Goal: Task Accomplishment & Management: Use online tool/utility

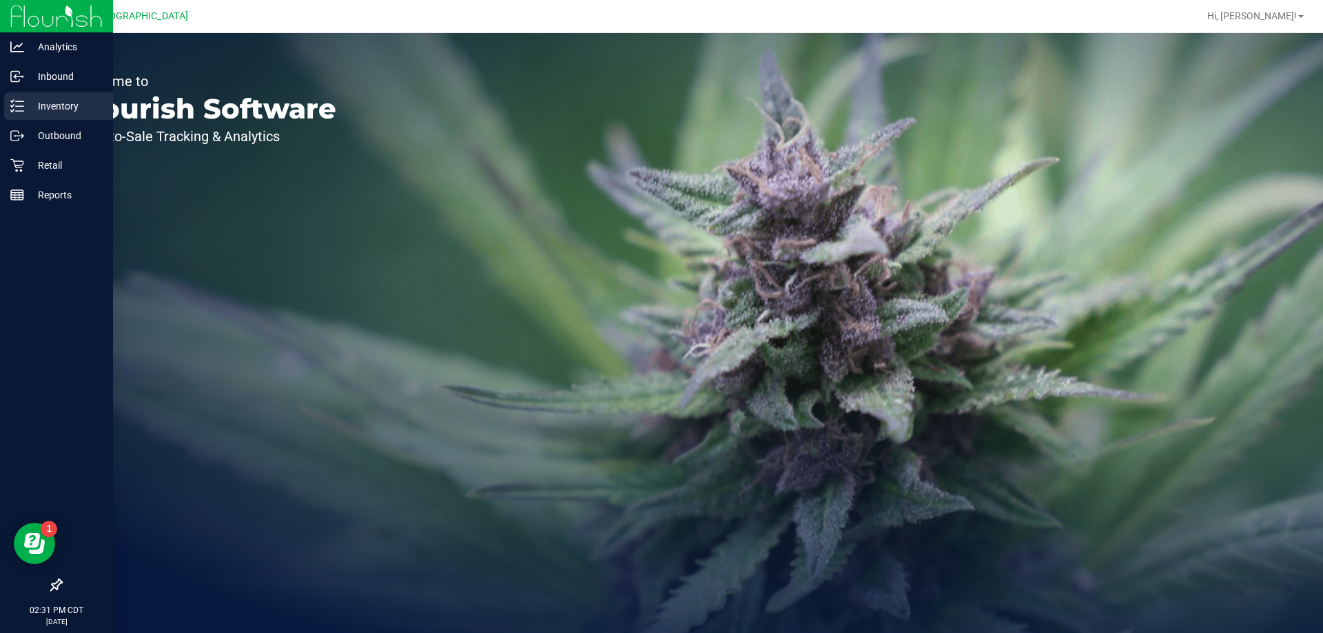
click at [59, 105] on p "Inventory" at bounding box center [65, 106] width 83 height 17
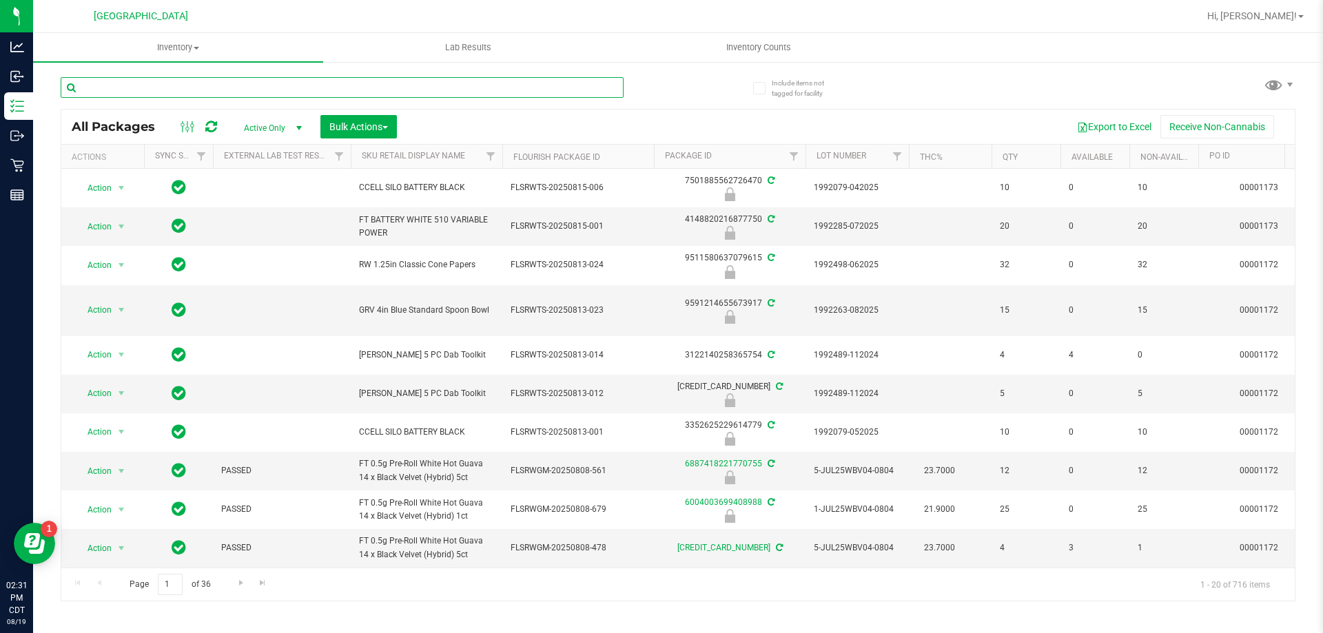
click at [270, 89] on input "text" at bounding box center [342, 87] width 563 height 21
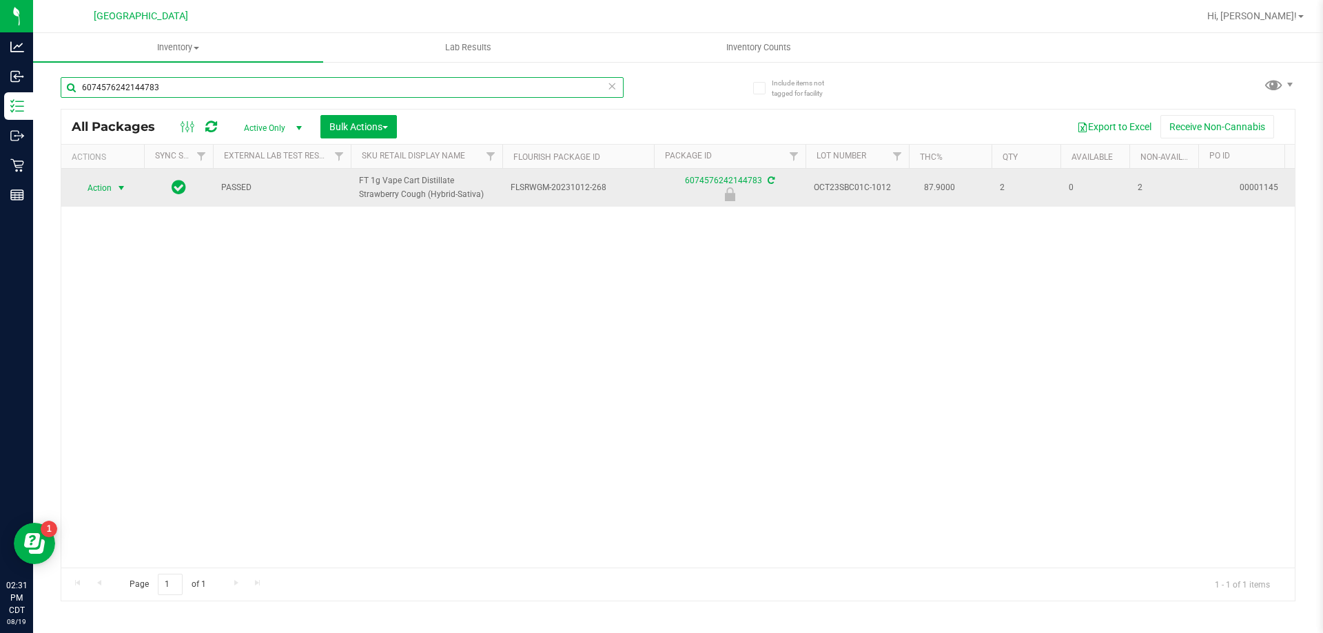
type input "6074576242144783"
click at [121, 183] on span "select" at bounding box center [121, 188] width 11 height 11
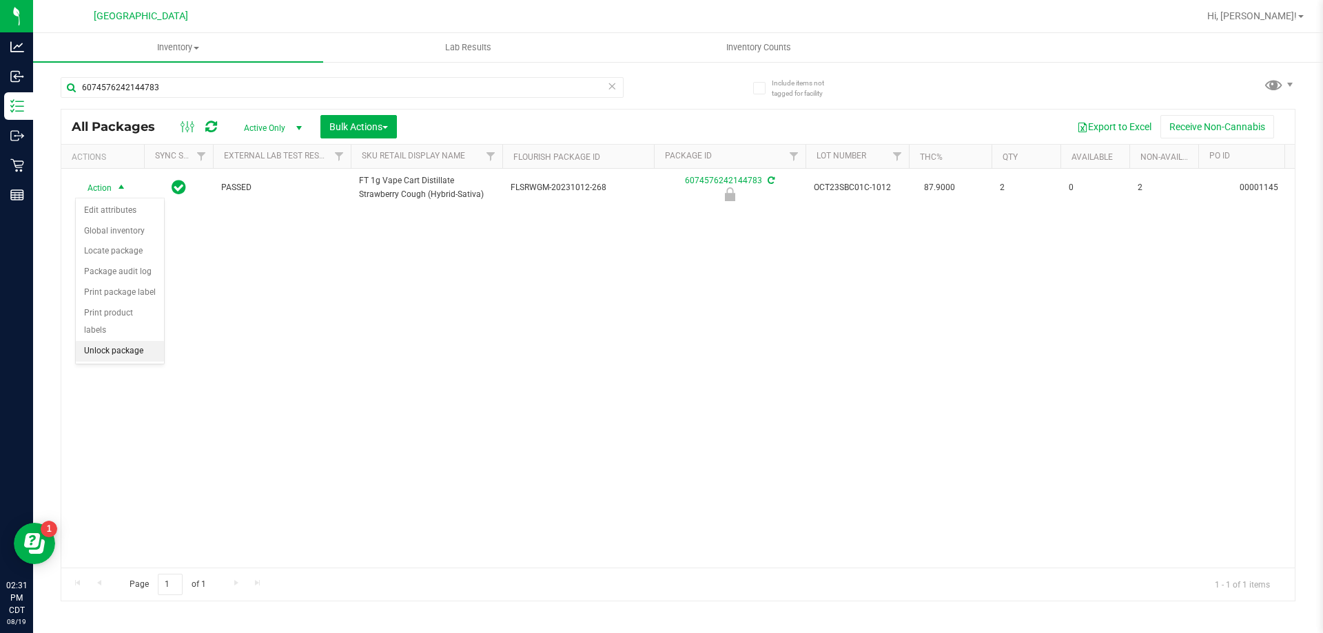
click at [106, 341] on li "Unlock package" at bounding box center [120, 351] width 88 height 21
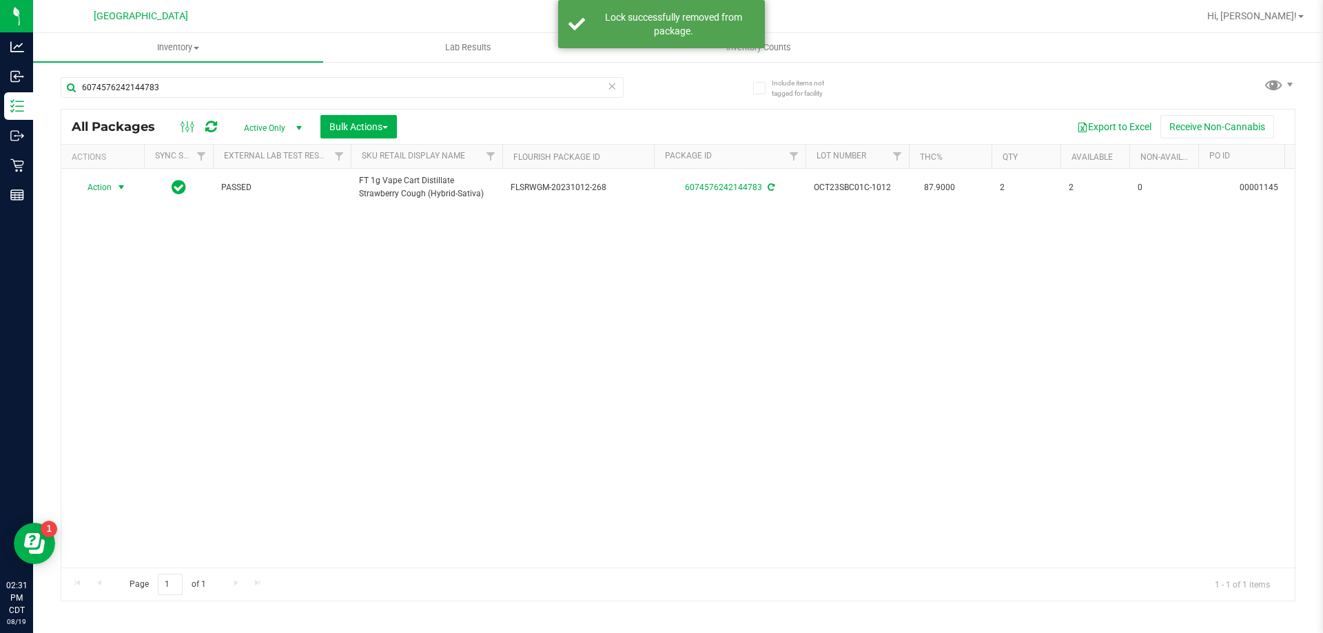
click at [108, 187] on span "Action" at bounding box center [93, 187] width 37 height 19
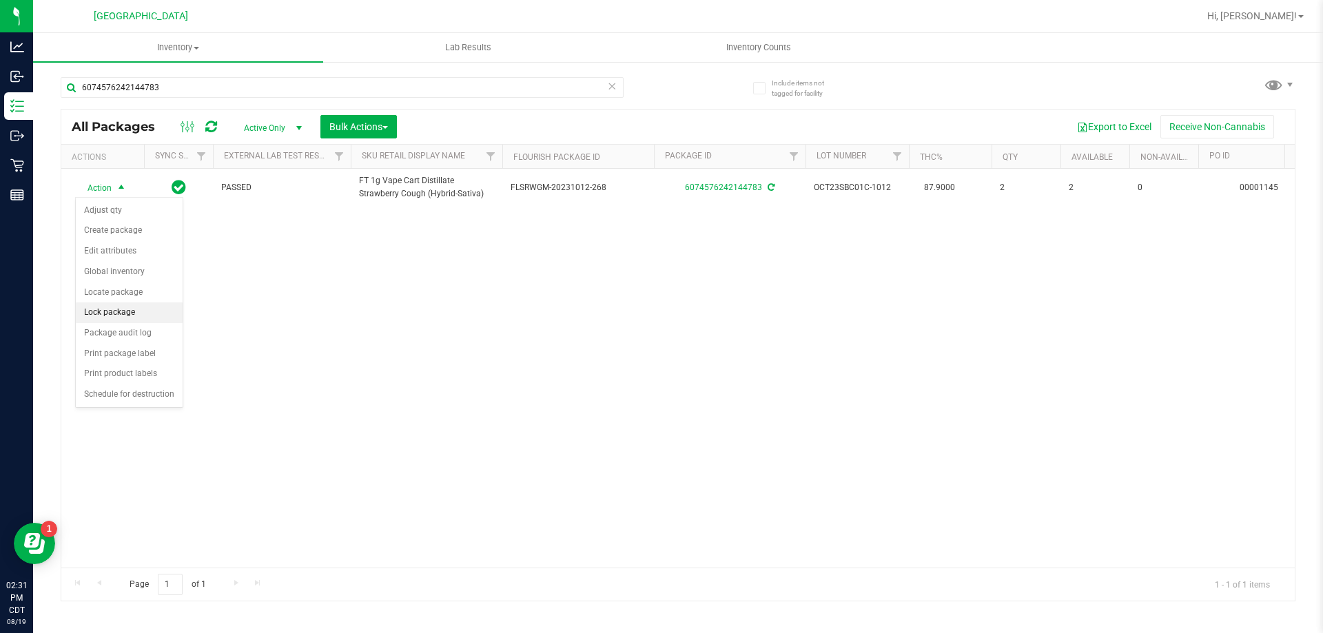
click at [114, 311] on li "Lock package" at bounding box center [129, 313] width 107 height 21
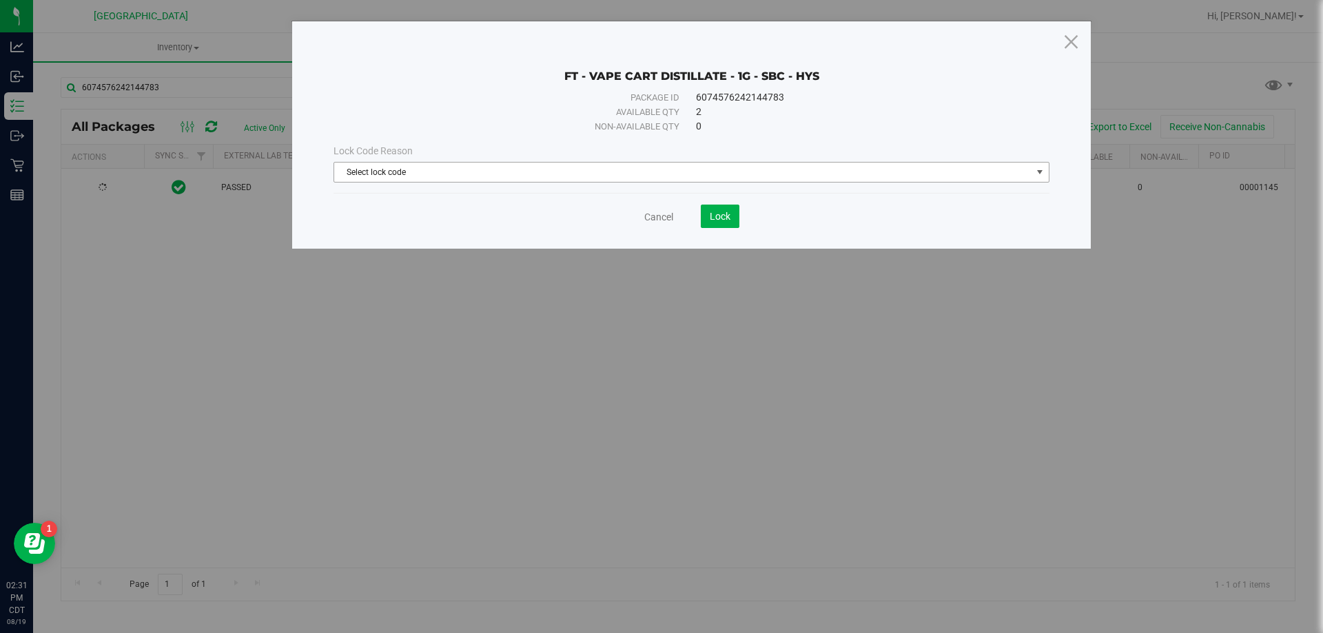
click at [482, 172] on span "Select lock code" at bounding box center [683, 172] width 698 height 19
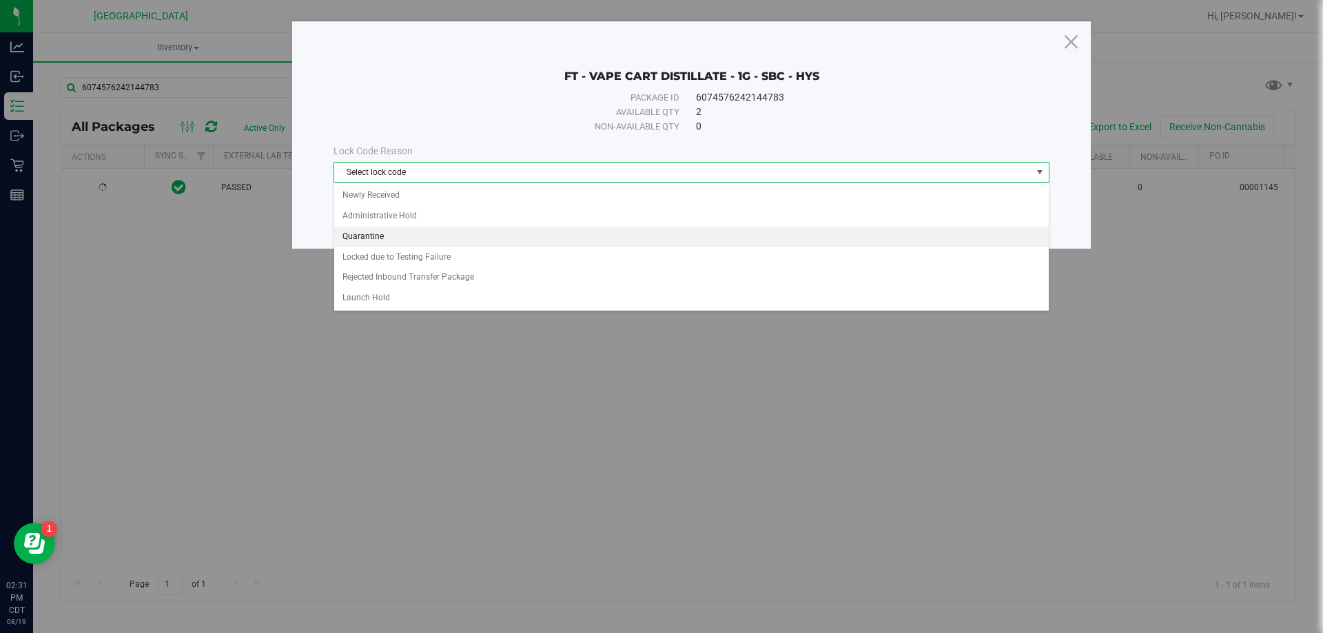
click at [380, 235] on li "Quarantine" at bounding box center [691, 237] width 715 height 21
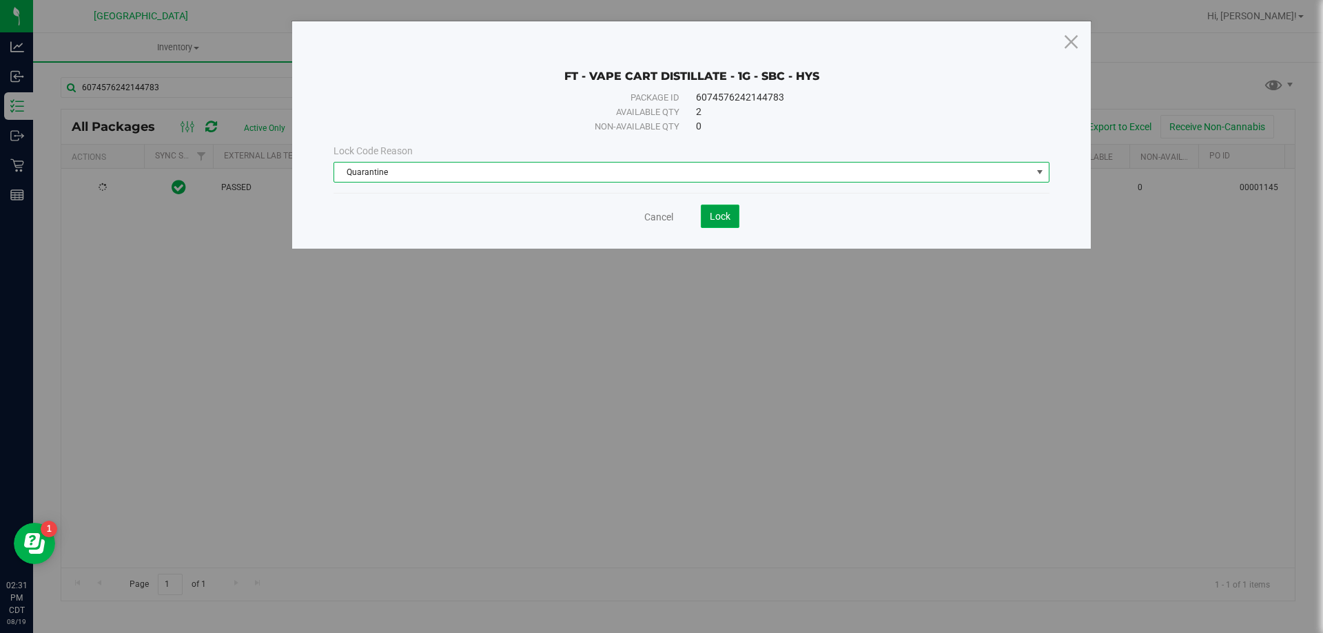
click at [725, 209] on button "Lock" at bounding box center [720, 216] width 39 height 23
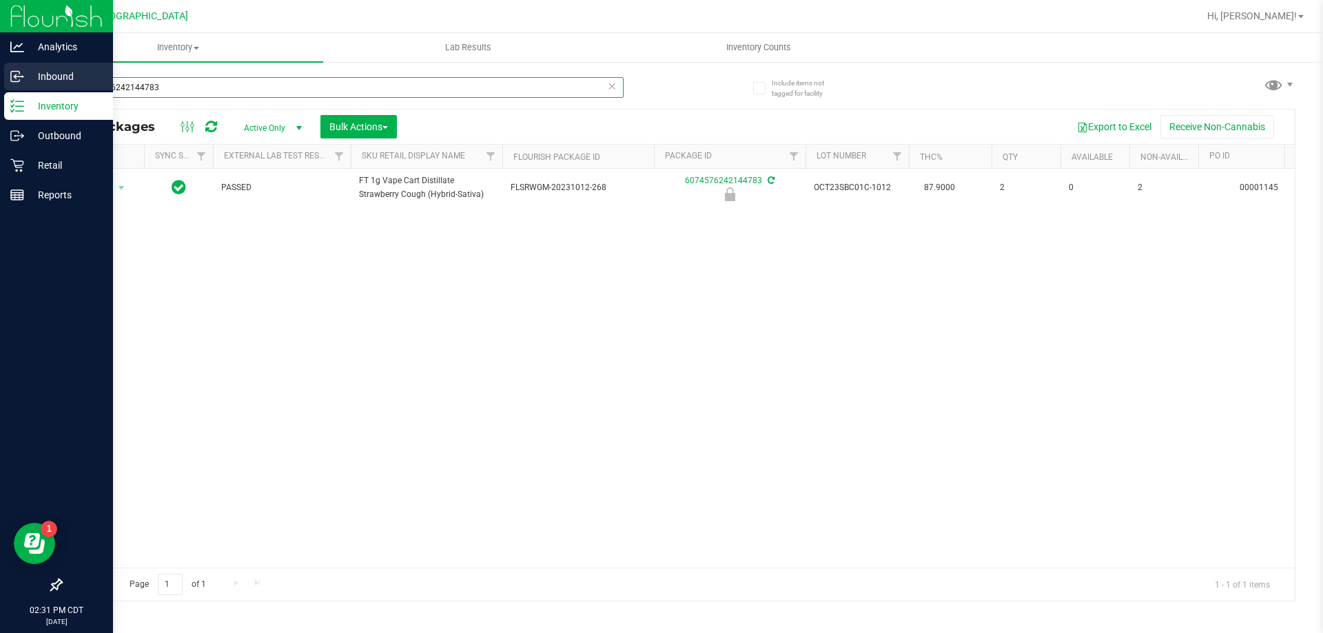
drag, startPoint x: 217, startPoint y: 88, endPoint x: 0, endPoint y: 90, distance: 217.1
click at [0, 90] on div "Analytics Inbound Inventory Outbound Retail Reports 02:31 PM CDT [DATE] 08/19 […" at bounding box center [661, 316] width 1323 height 633
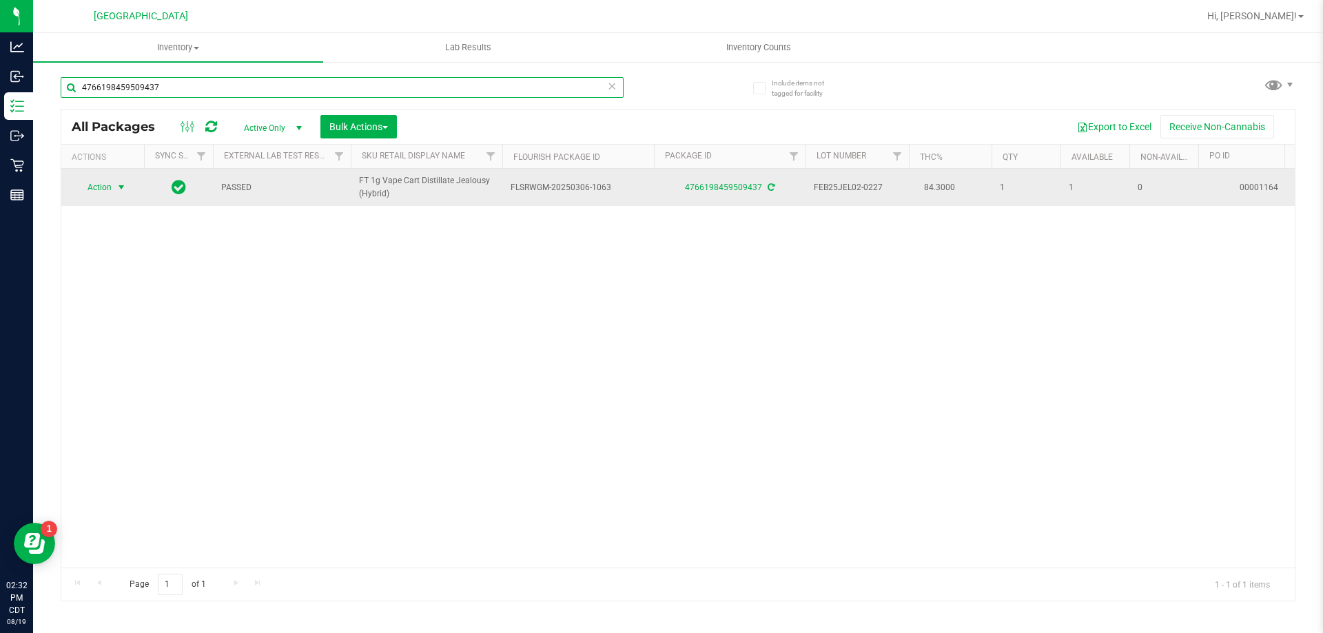
type input "4766198459509437"
click at [107, 186] on span "Action" at bounding box center [93, 187] width 37 height 19
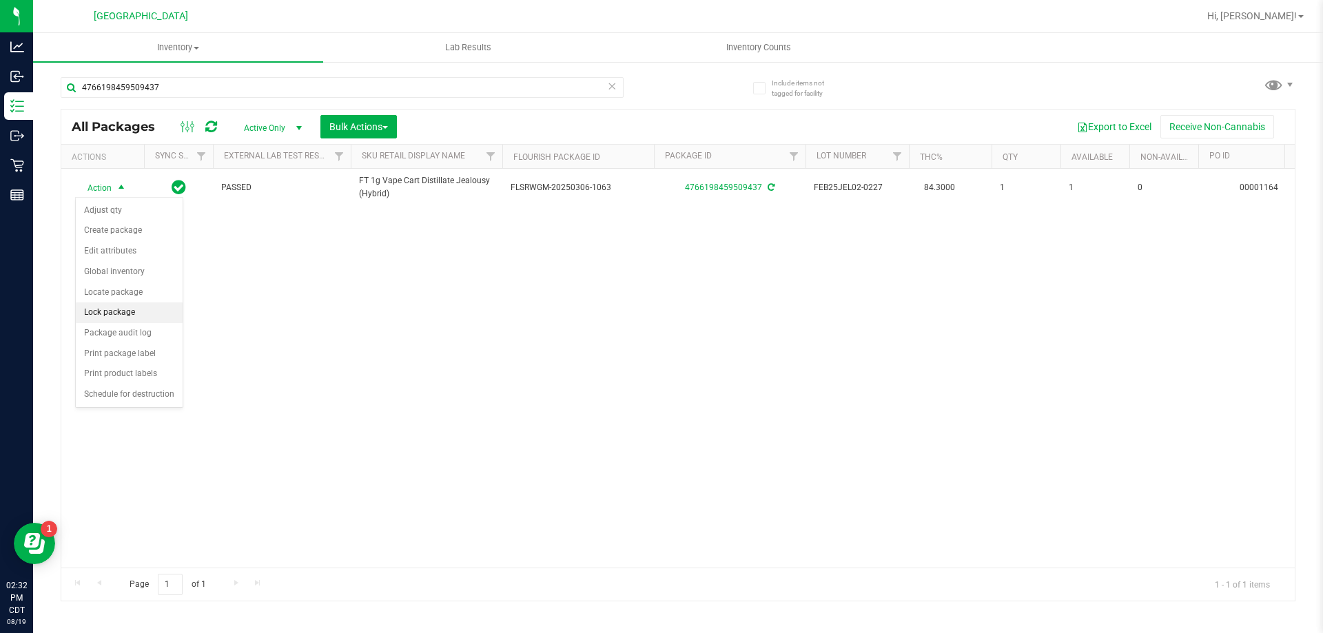
click at [113, 314] on li "Lock package" at bounding box center [129, 313] width 107 height 21
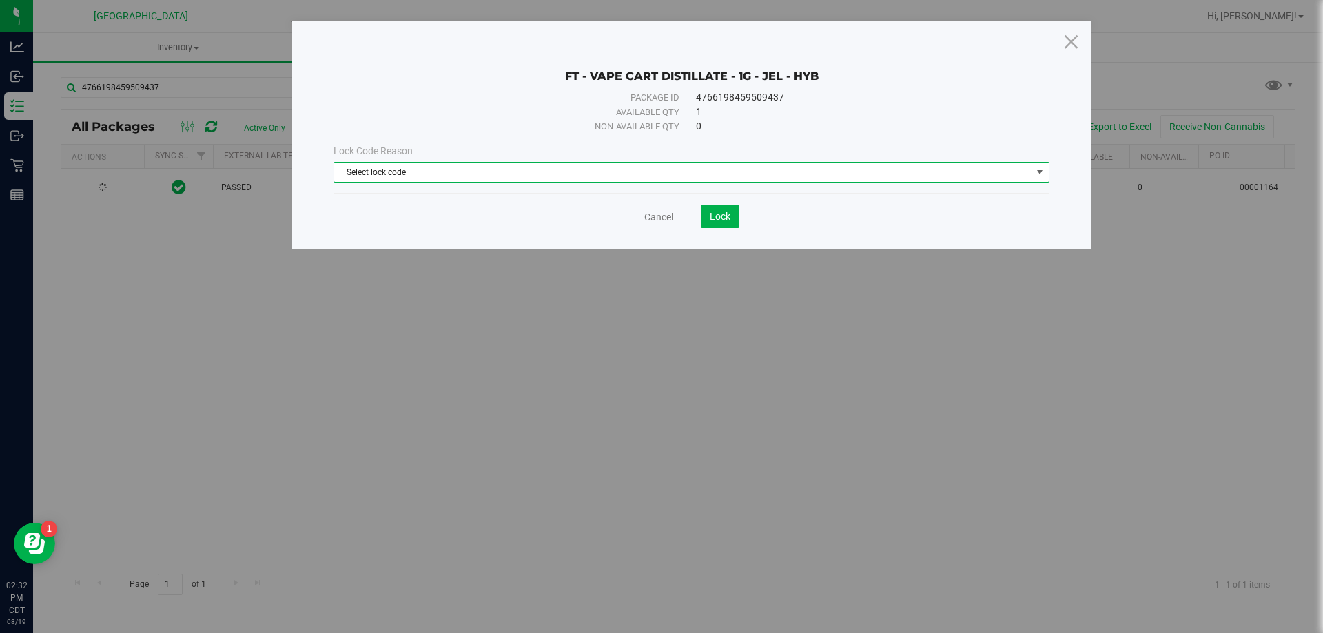
click at [406, 172] on span "Select lock code" at bounding box center [683, 172] width 698 height 19
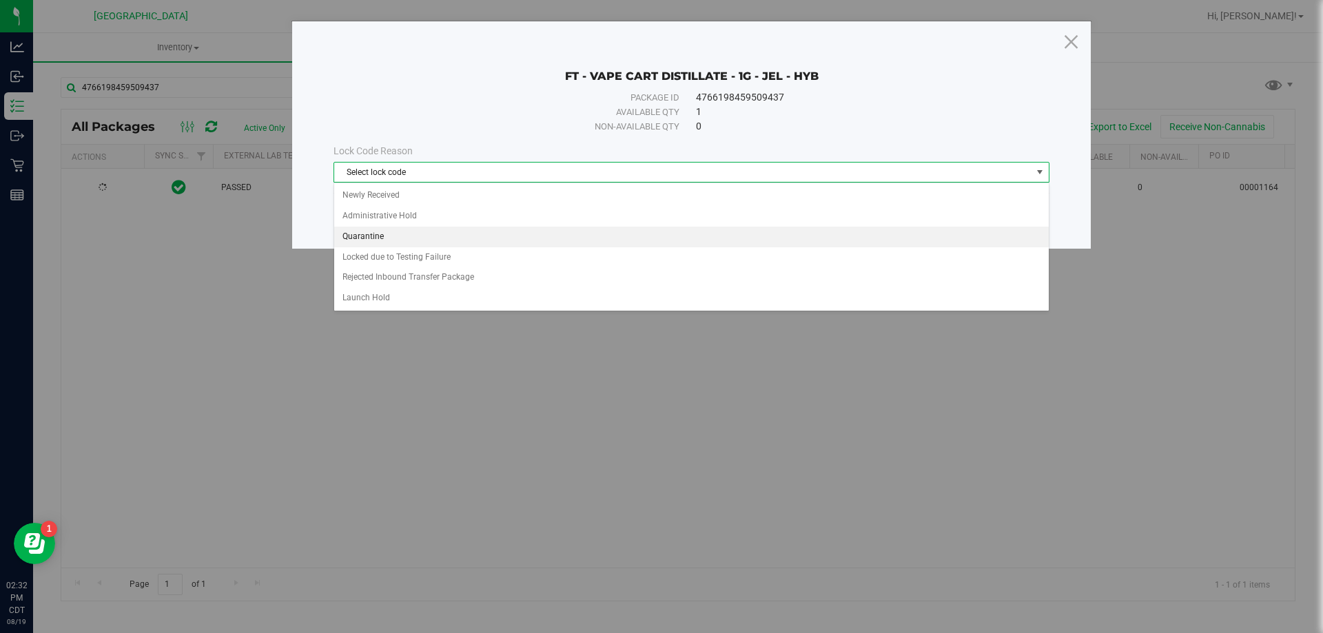
click at [374, 238] on li "Quarantine" at bounding box center [691, 237] width 715 height 21
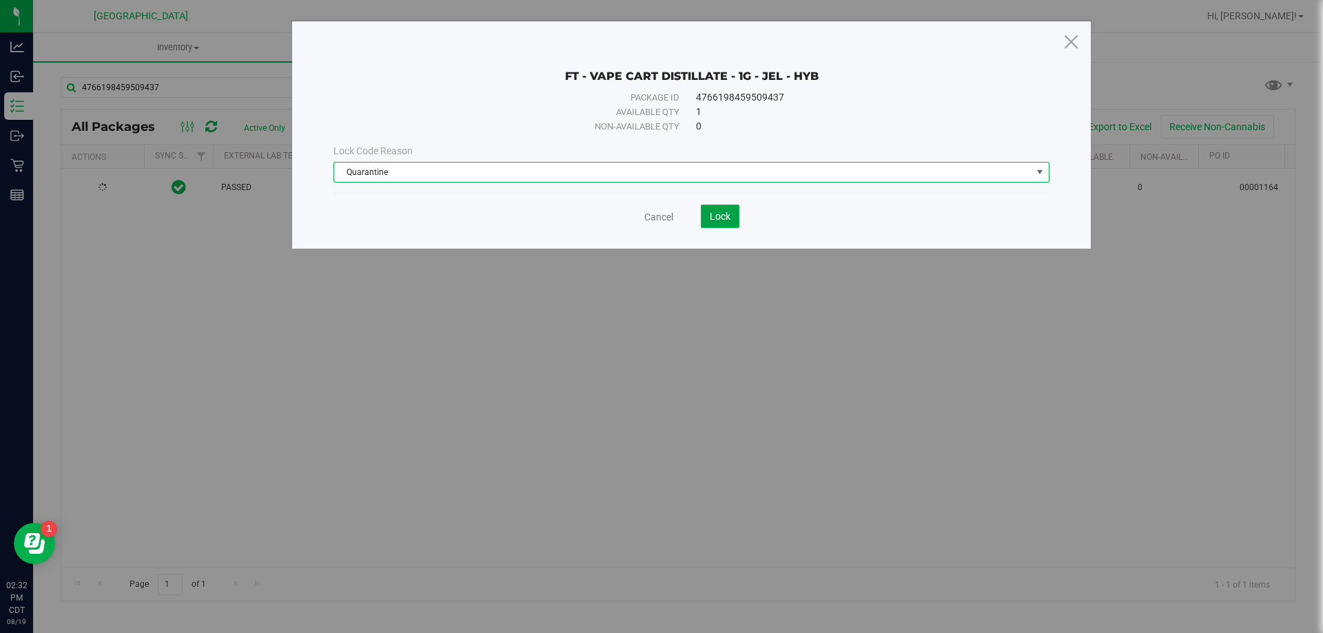
click at [713, 208] on button "Lock" at bounding box center [720, 216] width 39 height 23
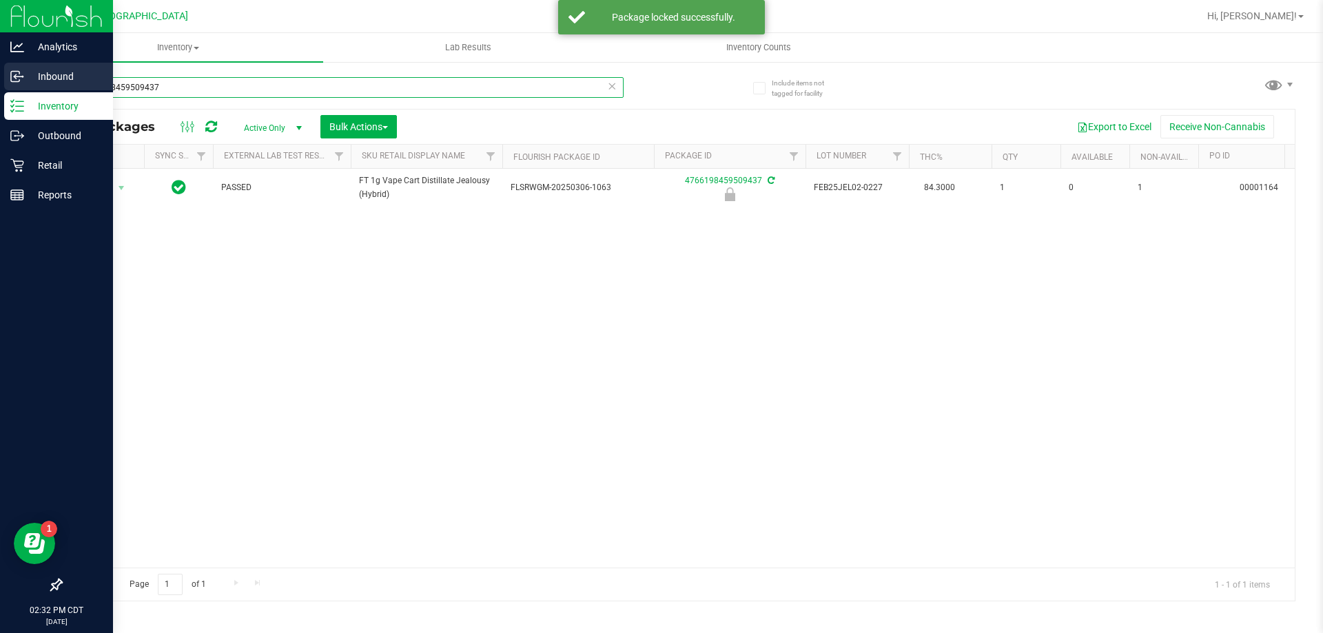
drag, startPoint x: 174, startPoint y: 83, endPoint x: 0, endPoint y: 83, distance: 174.4
click at [0, 83] on div "Analytics Inbound Inventory Outbound Retail Reports 02:32 PM CDT [DATE] 08/19 […" at bounding box center [661, 316] width 1323 height 633
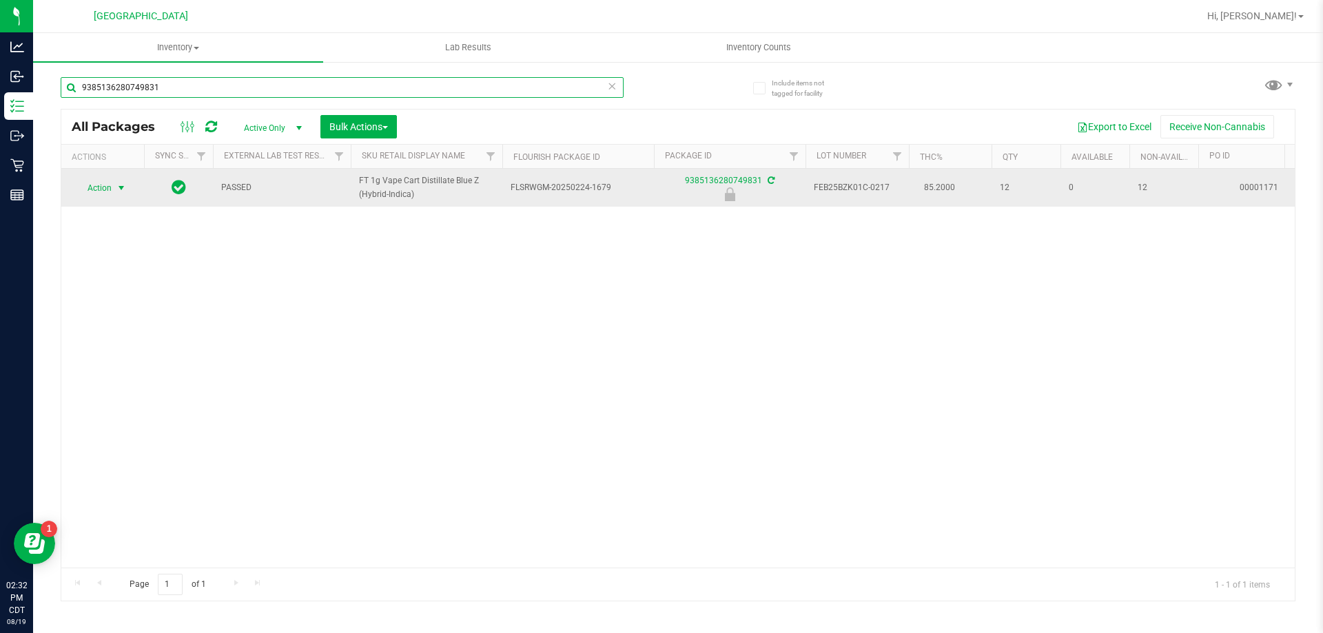
type input "9385136280749831"
click at [119, 194] on span "select" at bounding box center [121, 188] width 17 height 19
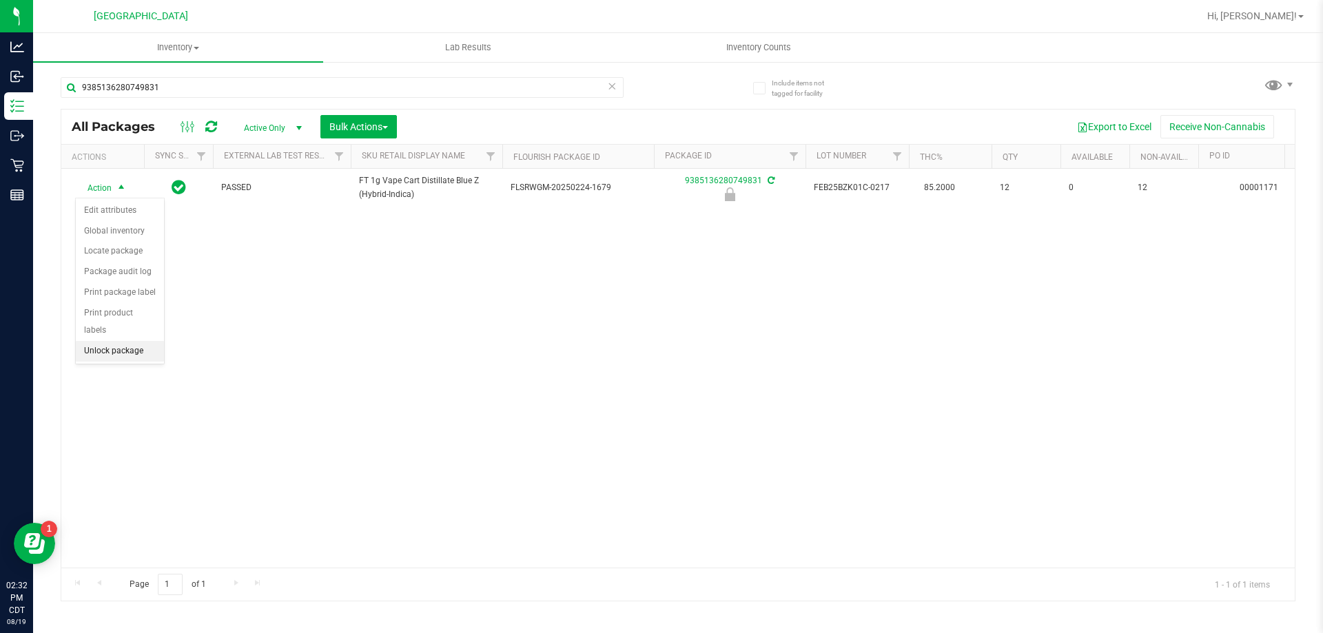
drag, startPoint x: 131, startPoint y: 332, endPoint x: 47, endPoint y: 135, distance: 214.3
click at [130, 341] on li "Unlock package" at bounding box center [120, 351] width 88 height 21
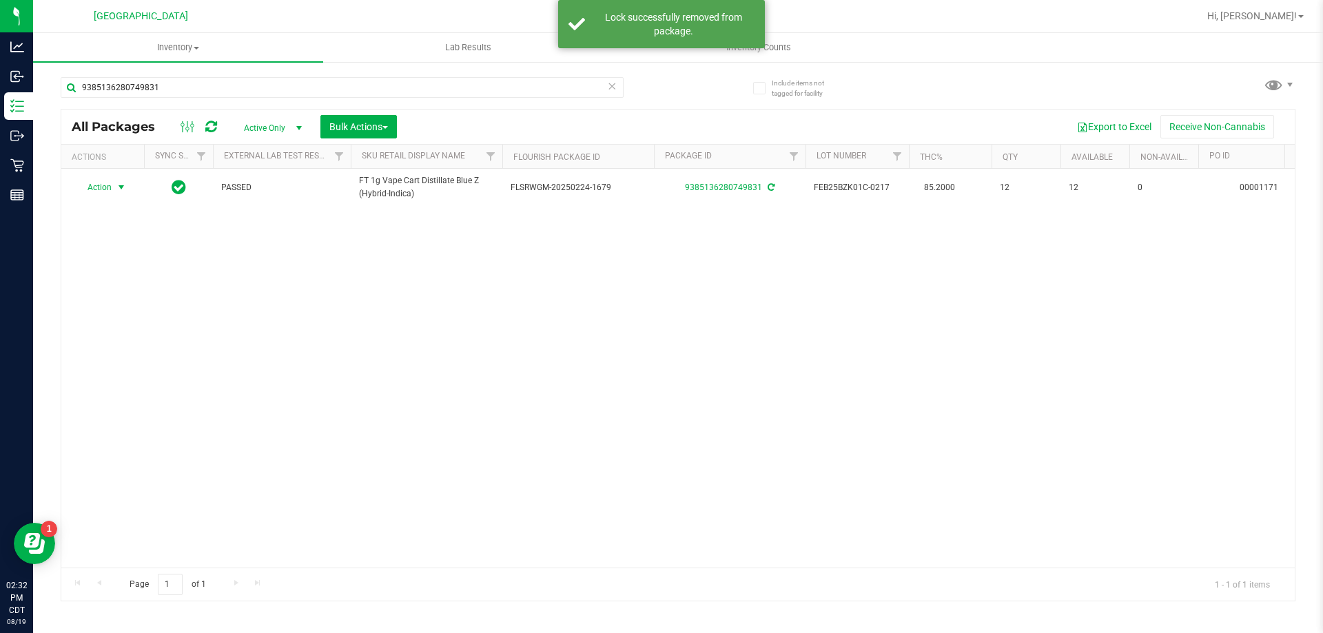
click at [105, 188] on span "Action" at bounding box center [93, 187] width 37 height 19
click at [118, 312] on li "Lock package" at bounding box center [129, 313] width 107 height 21
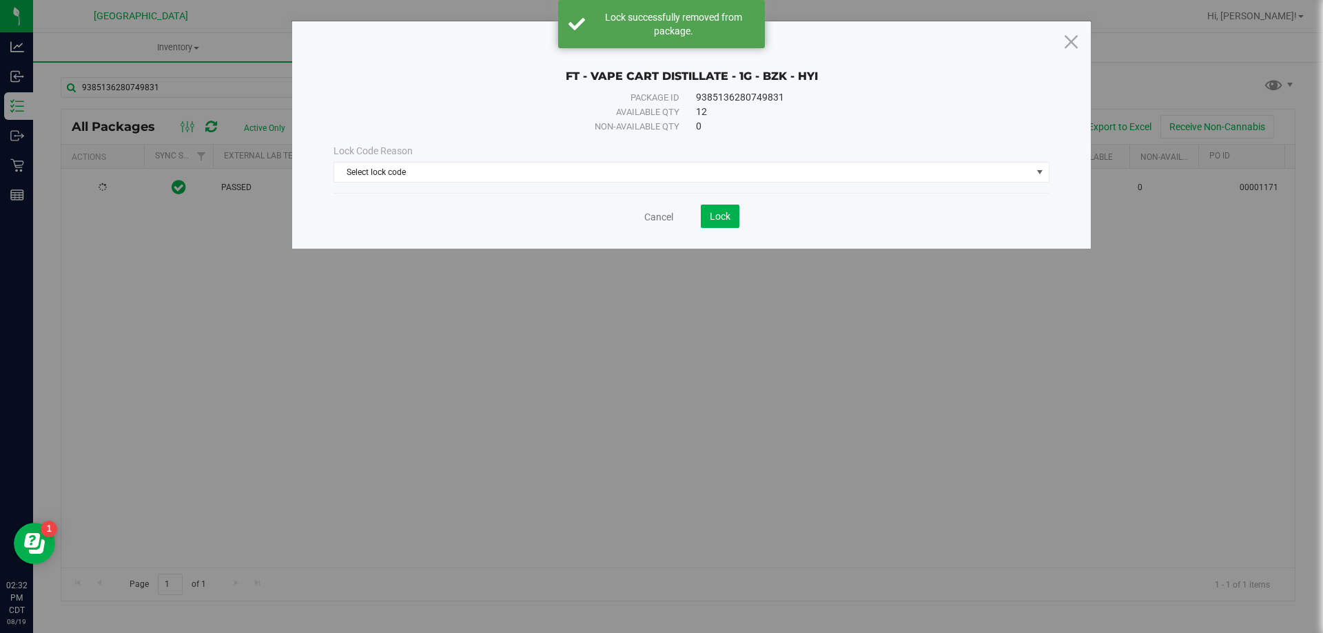
click at [529, 183] on div "Lock Code Reason Select lock code Select lock code Newly Received Administrativ…" at bounding box center [691, 163] width 737 height 59
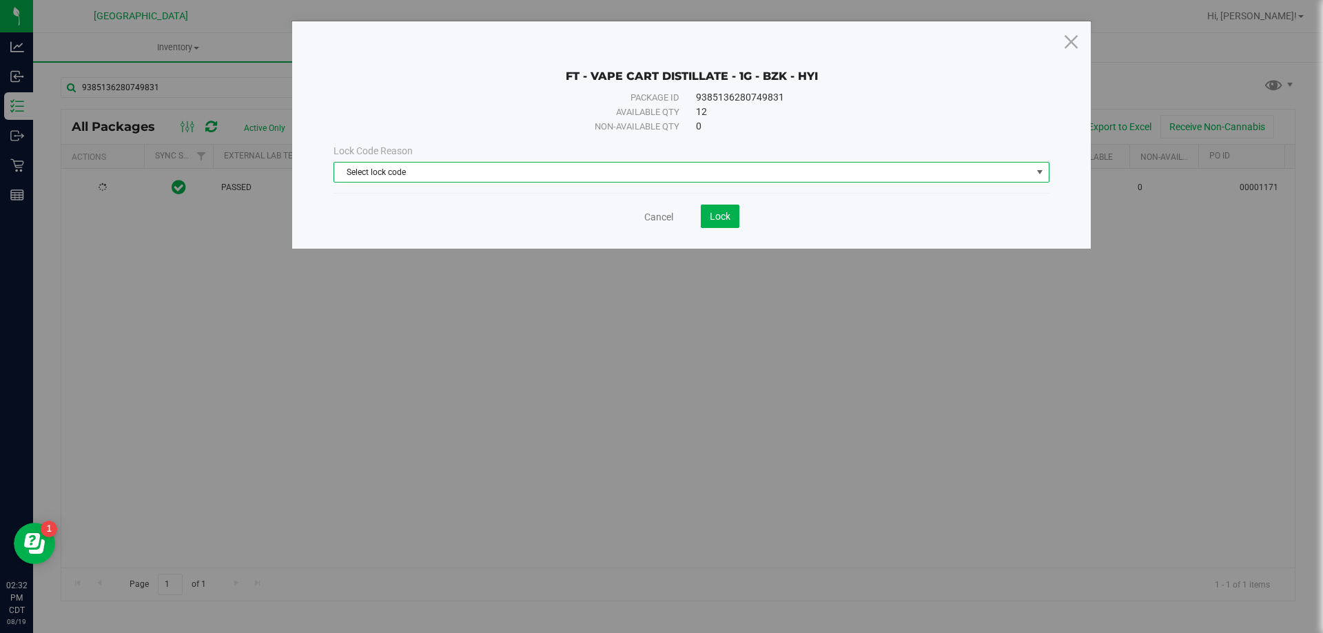
click at [531, 179] on span "Select lock code" at bounding box center [683, 172] width 698 height 19
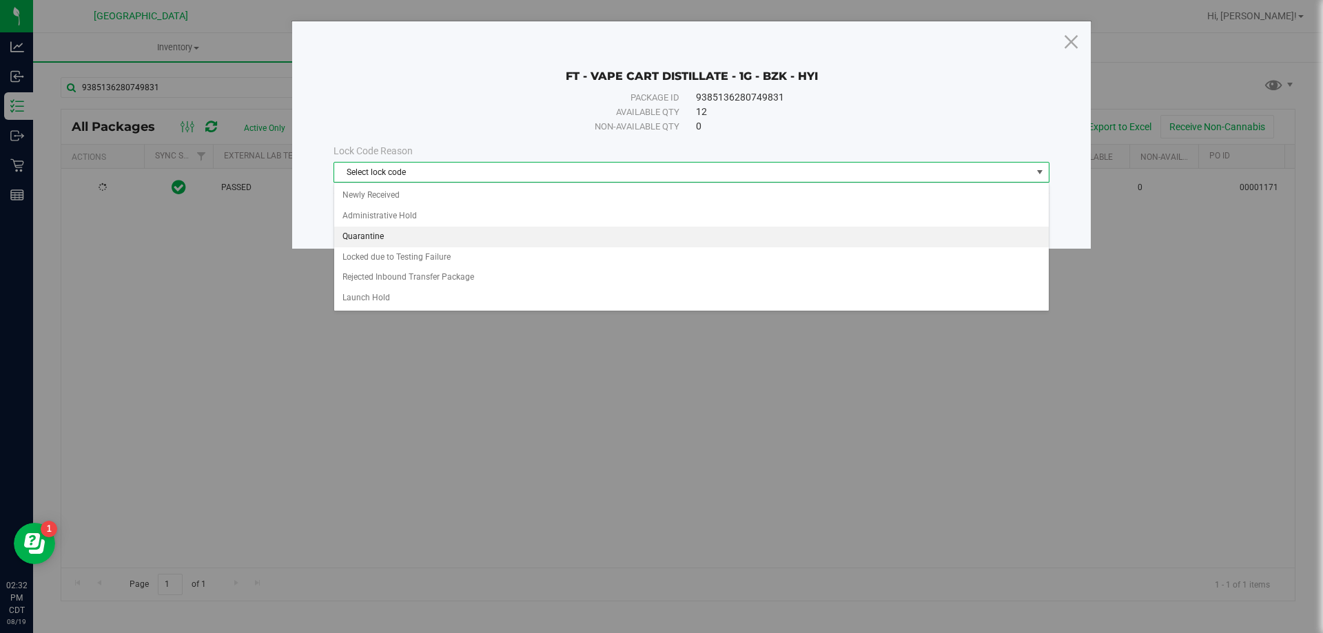
drag, startPoint x: 421, startPoint y: 237, endPoint x: 571, endPoint y: 234, distance: 149.6
click at [428, 236] on li "Quarantine" at bounding box center [691, 237] width 715 height 21
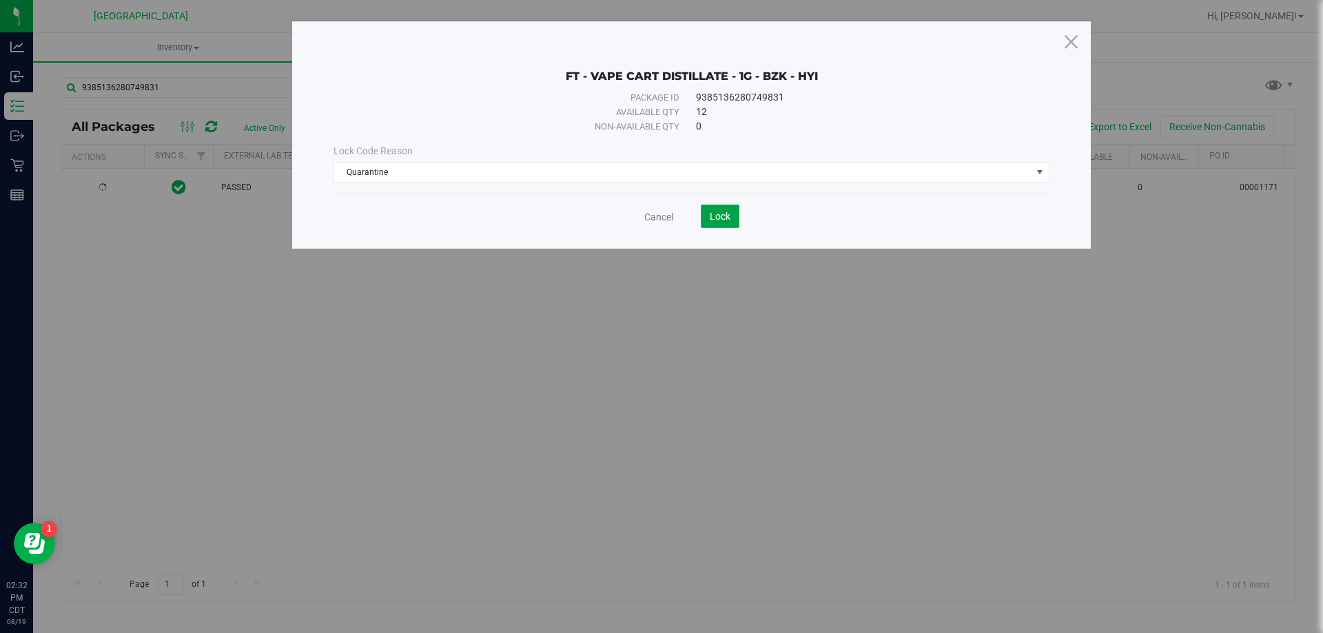
click at [735, 209] on button "Lock" at bounding box center [720, 216] width 39 height 23
